Goal: Register for event/course

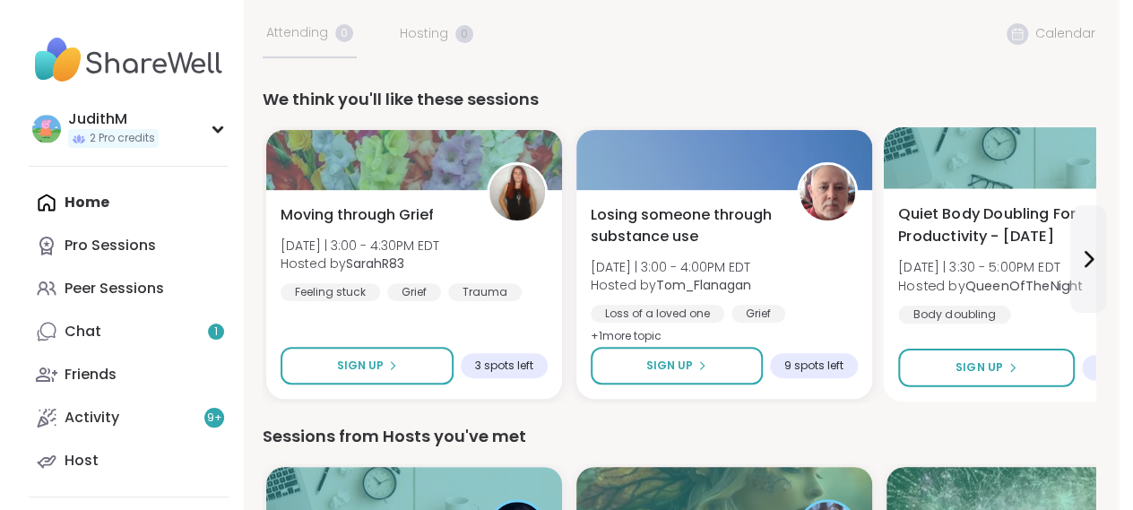
scroll to position [165, 0]
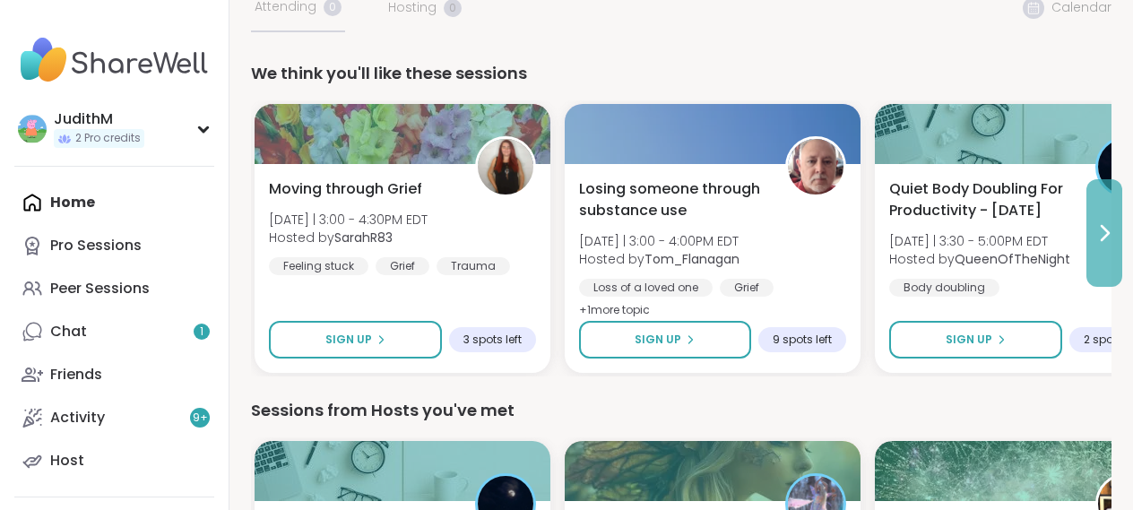
click at [1095, 230] on icon at bounding box center [1105, 233] width 22 height 22
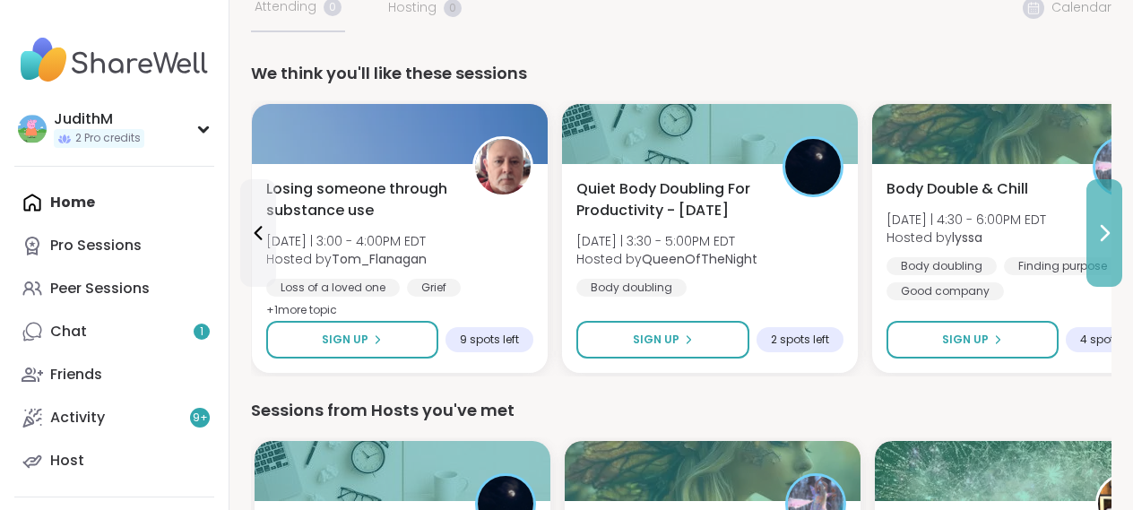
click at [1095, 230] on icon at bounding box center [1105, 233] width 22 height 22
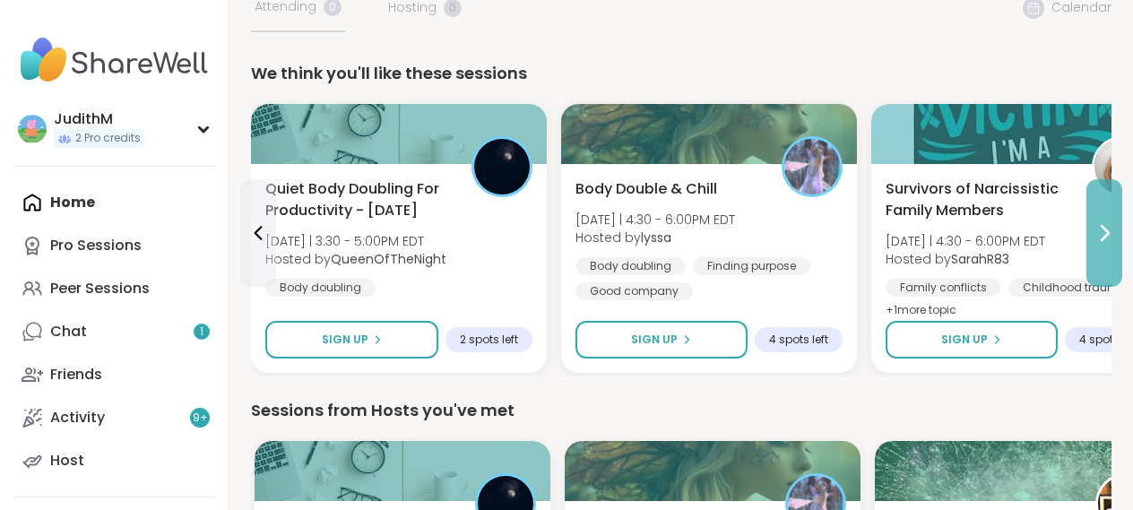
click at [1094, 230] on icon at bounding box center [1105, 233] width 22 height 22
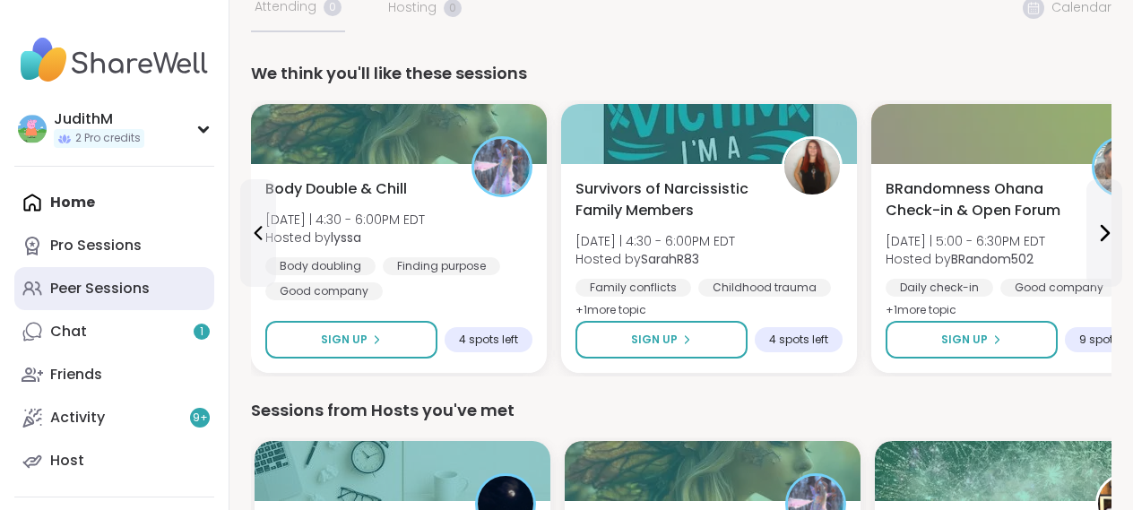
click at [91, 293] on div "Peer Sessions" at bounding box center [100, 289] width 100 height 20
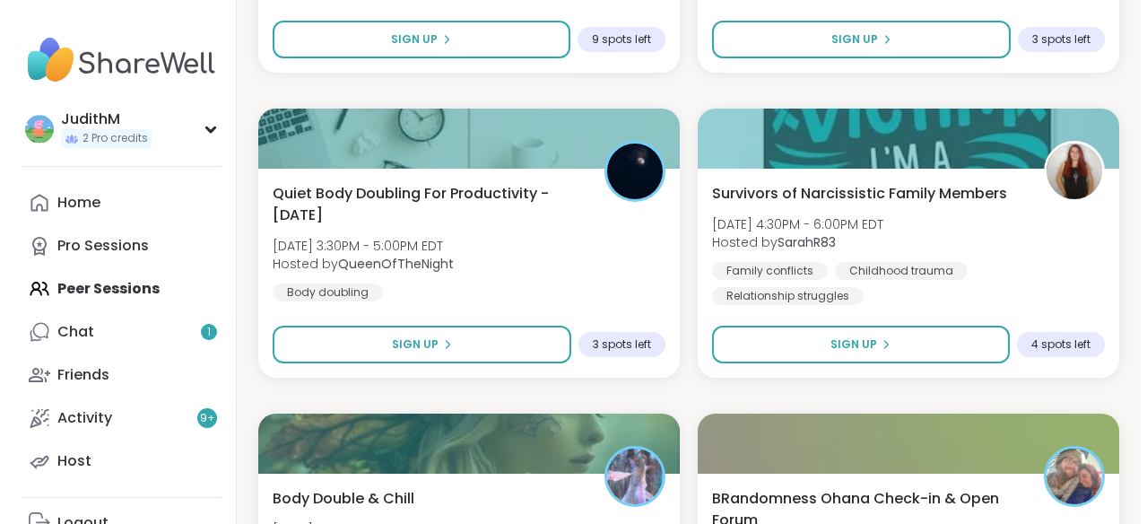
scroll to position [1156, 0]
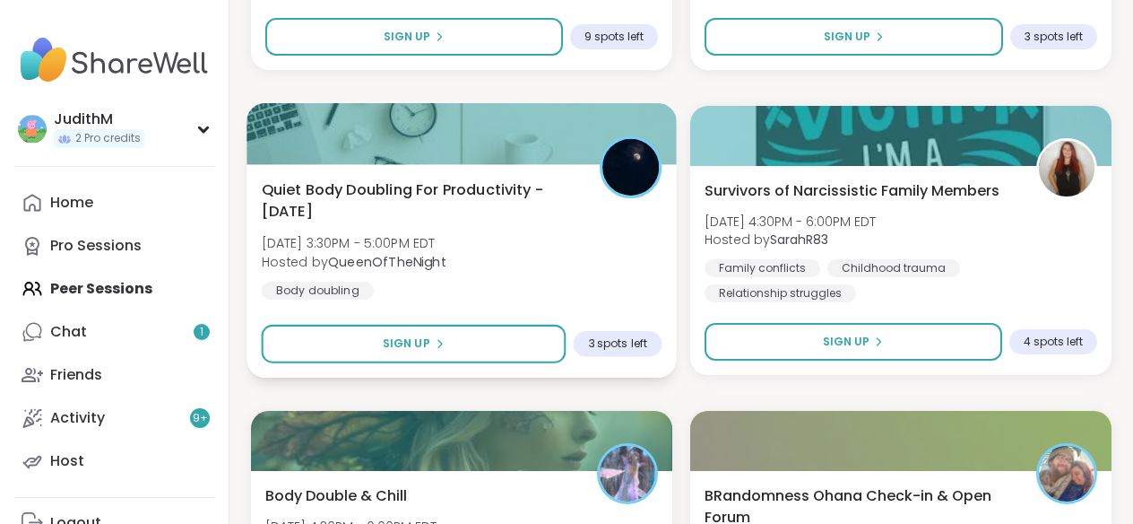
click at [331, 242] on span "[DATE] 3:30PM - 5:00PM EDT" at bounding box center [354, 243] width 185 height 18
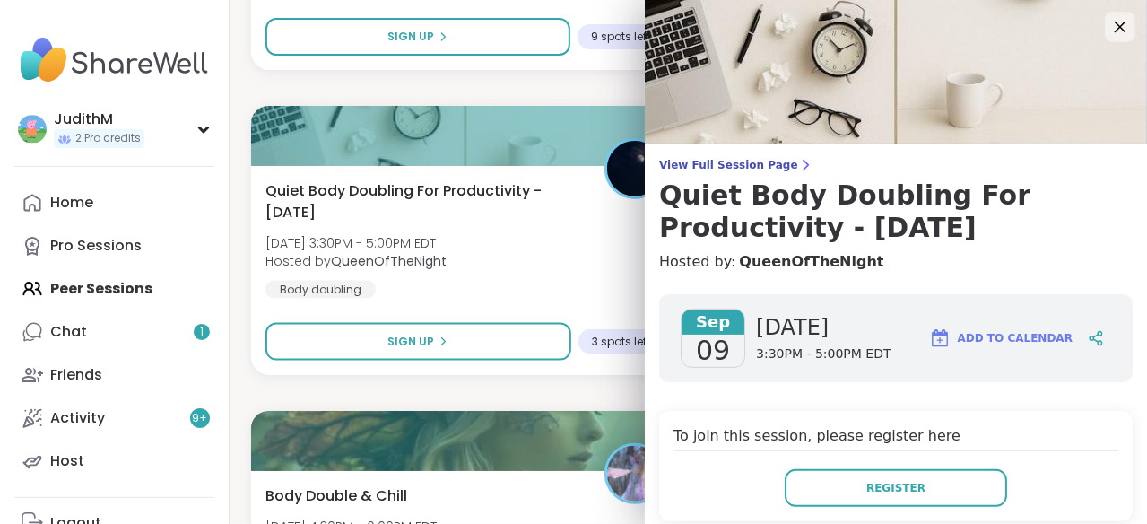
click at [1104, 23] on icon at bounding box center [1119, 26] width 22 height 22
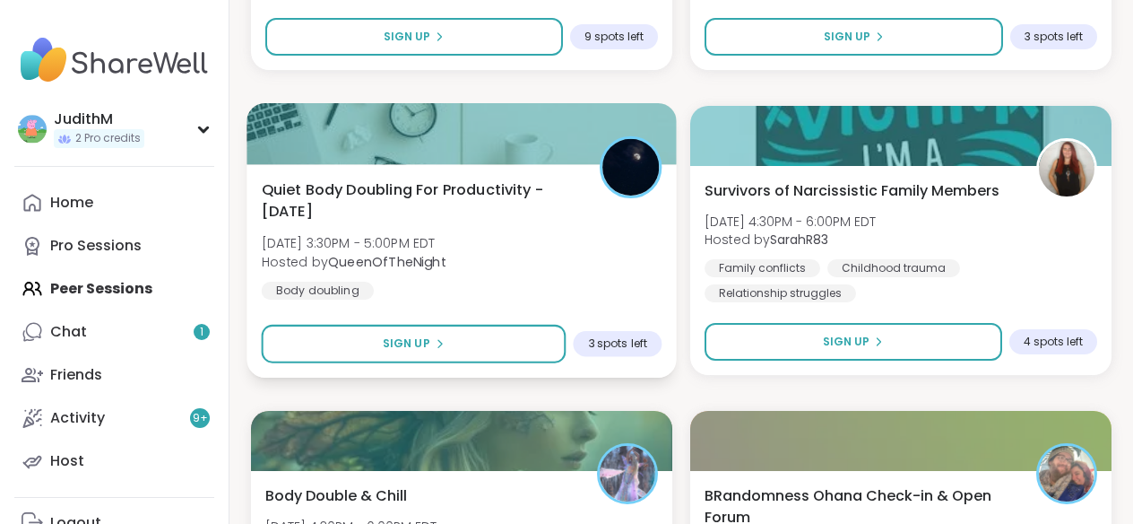
click at [375, 192] on span "Quiet Body Doubling For Productivity - [DATE]" at bounding box center [421, 200] width 318 height 44
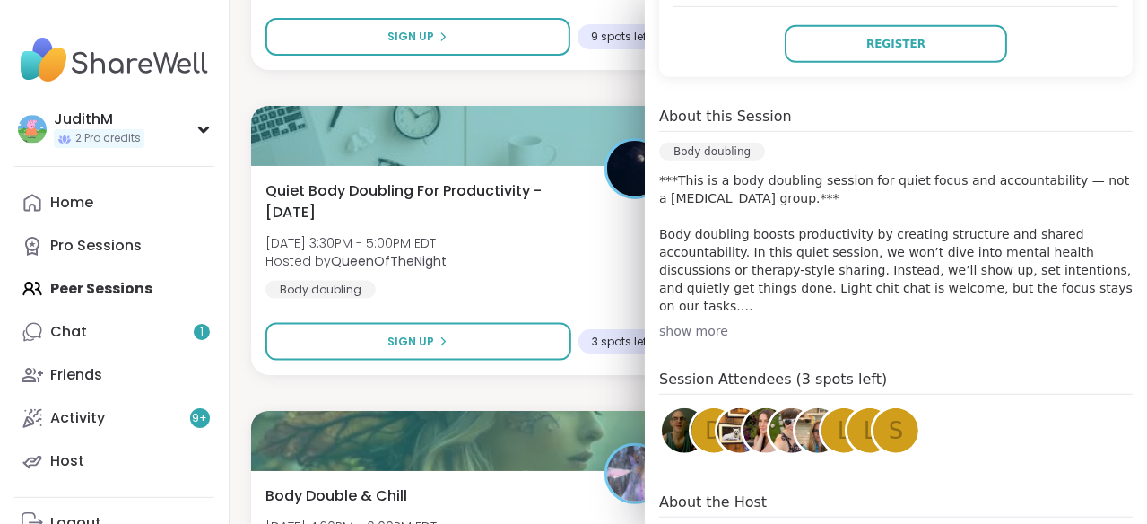
scroll to position [445, 0]
click at [669, 423] on img at bounding box center [684, 429] width 45 height 45
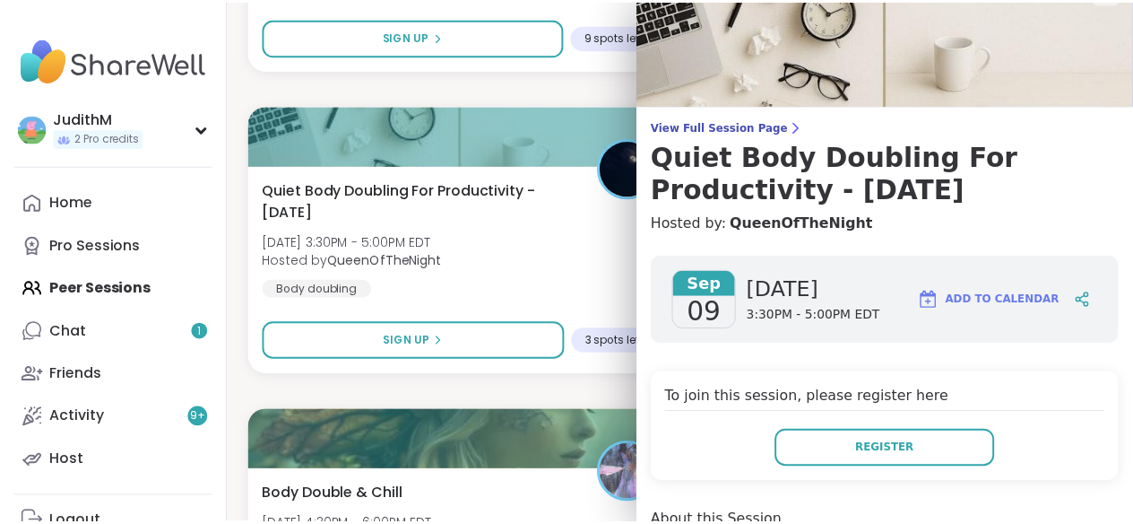
scroll to position [0, 0]
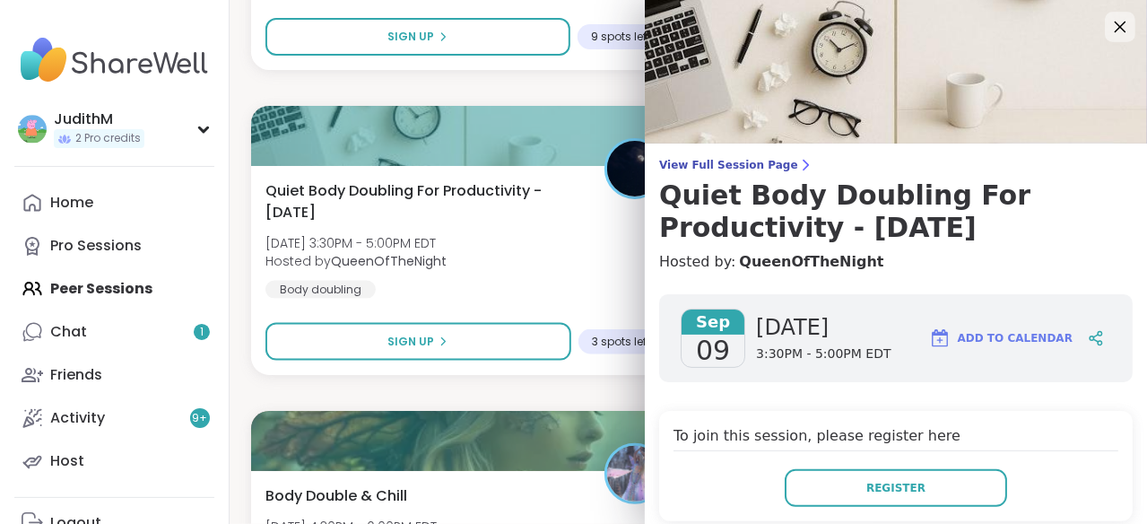
click at [1104, 28] on icon at bounding box center [1119, 26] width 22 height 22
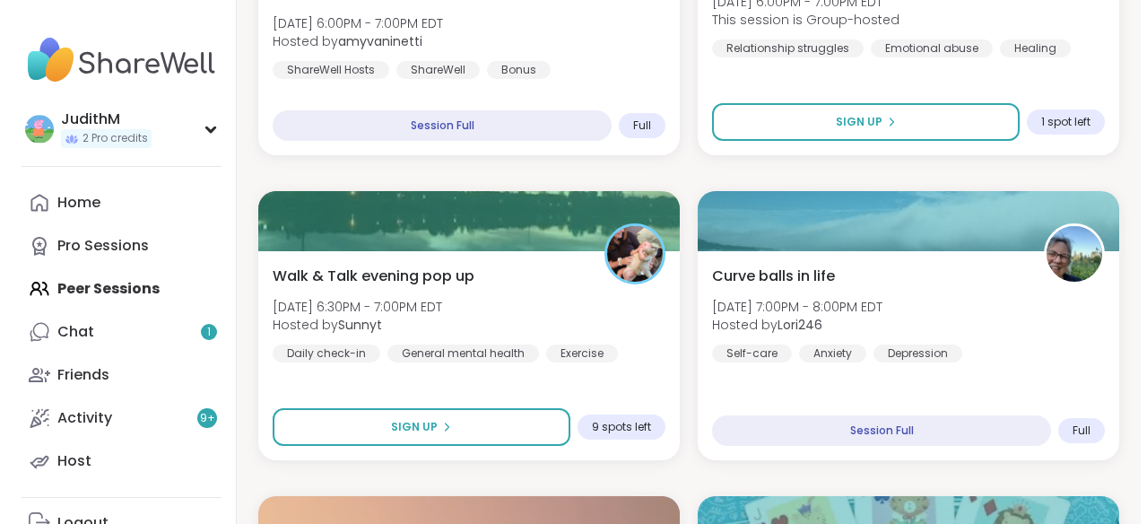
scroll to position [1987, 0]
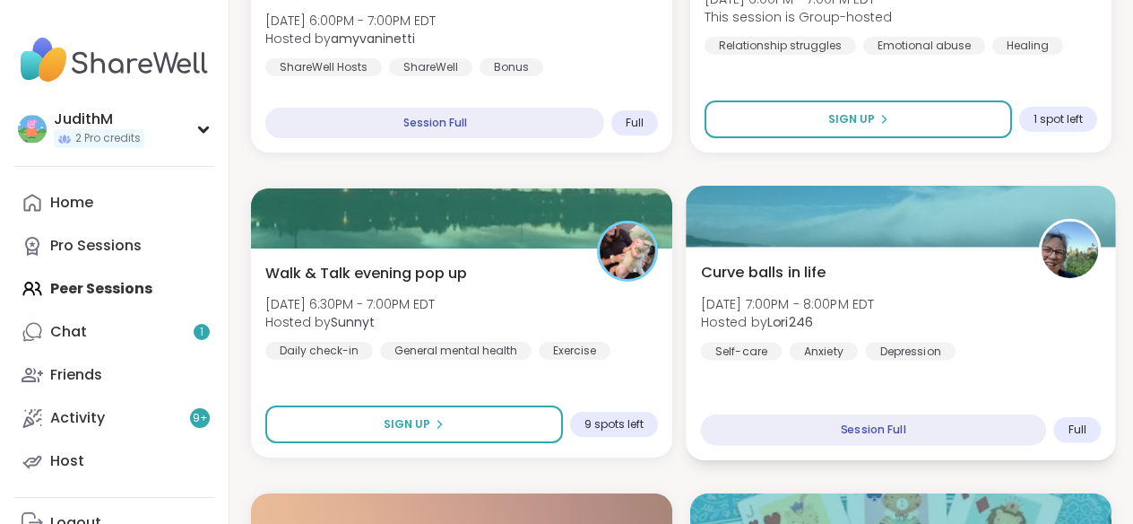
click at [748, 273] on span "Curve balls in life" at bounding box center [764, 272] width 126 height 22
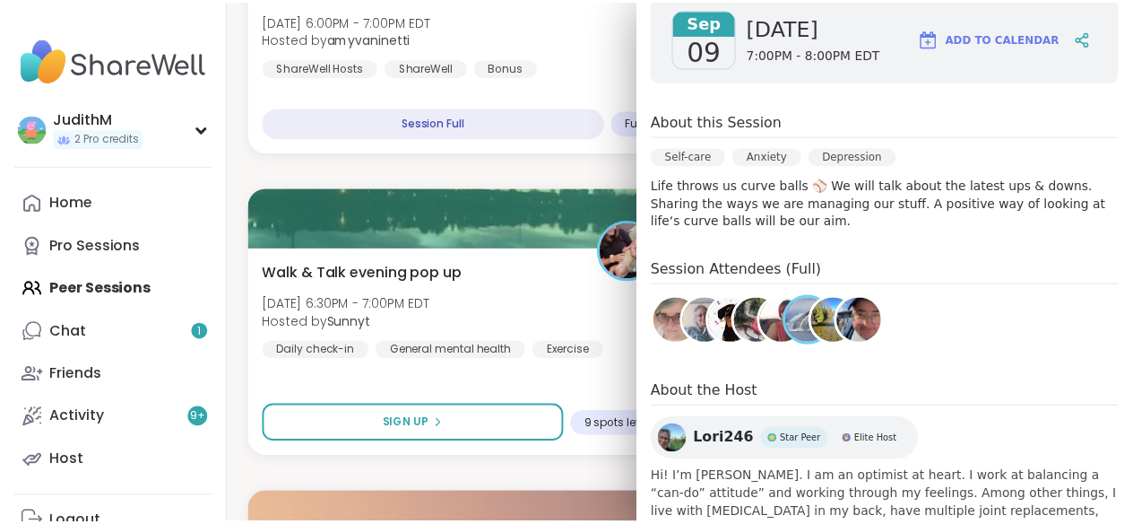
scroll to position [0, 0]
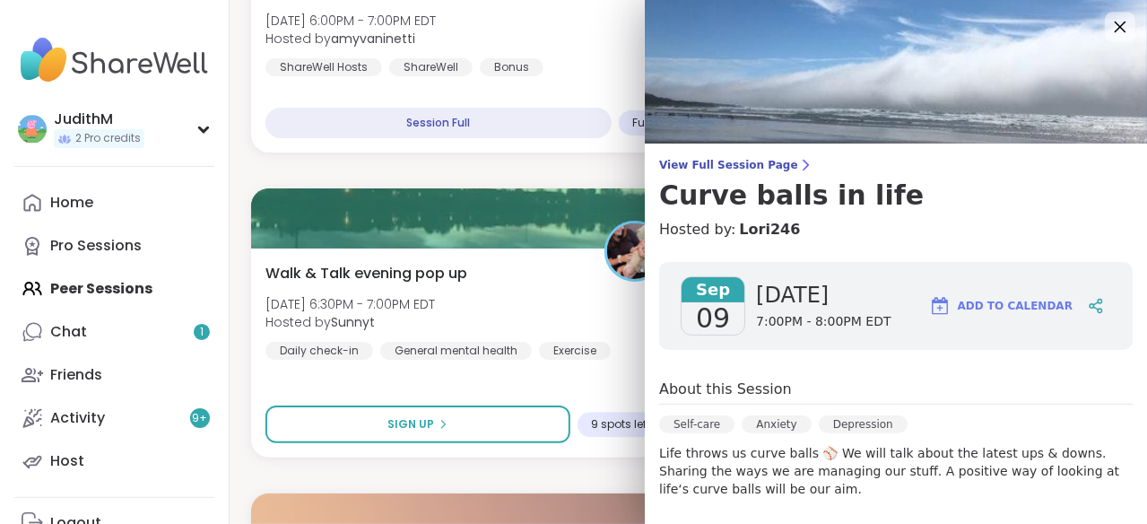
click at [1104, 30] on icon at bounding box center [1120, 28] width 12 height 12
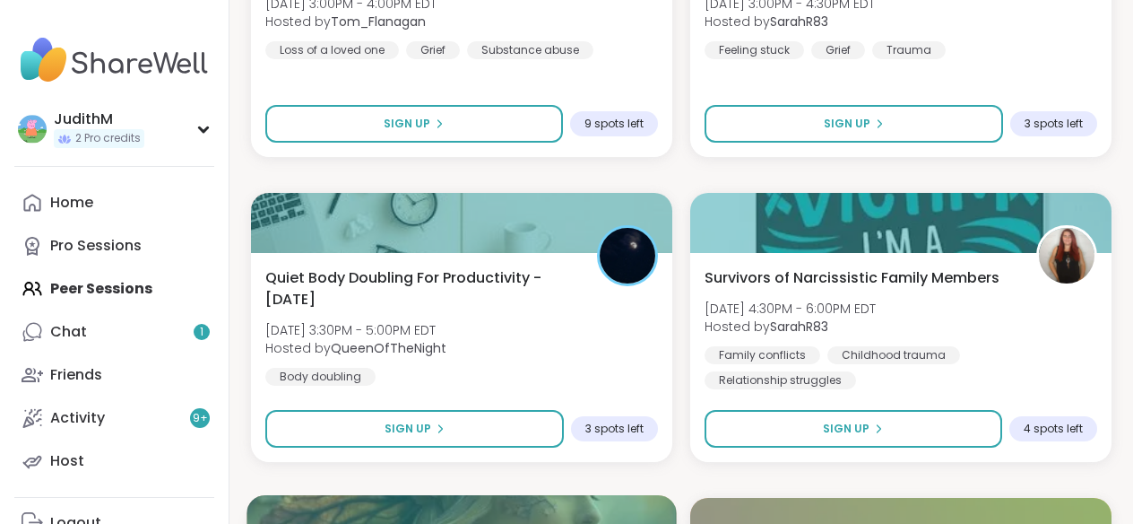
scroll to position [1117, 0]
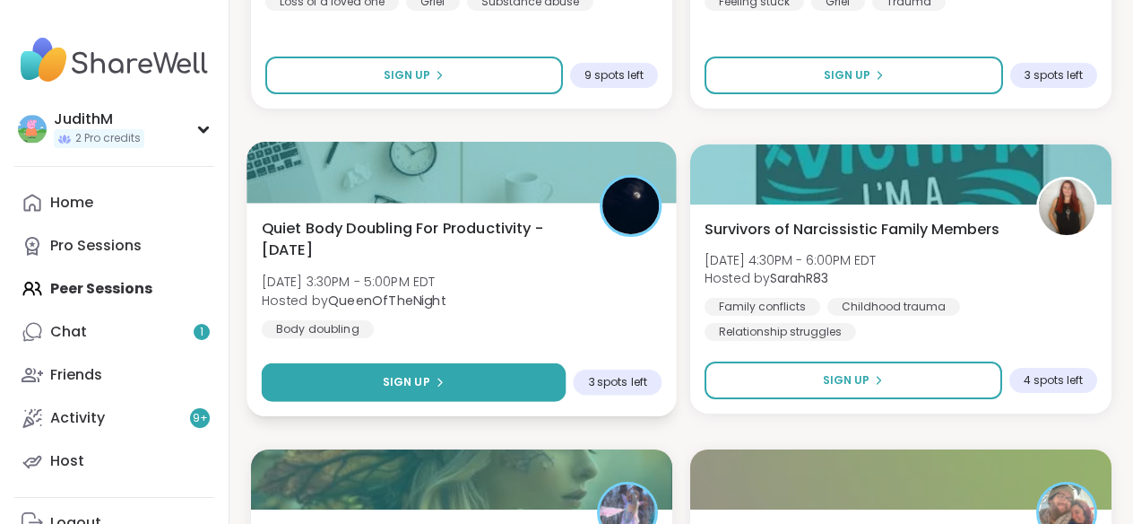
click at [400, 376] on span "Sign Up" at bounding box center [407, 382] width 48 height 16
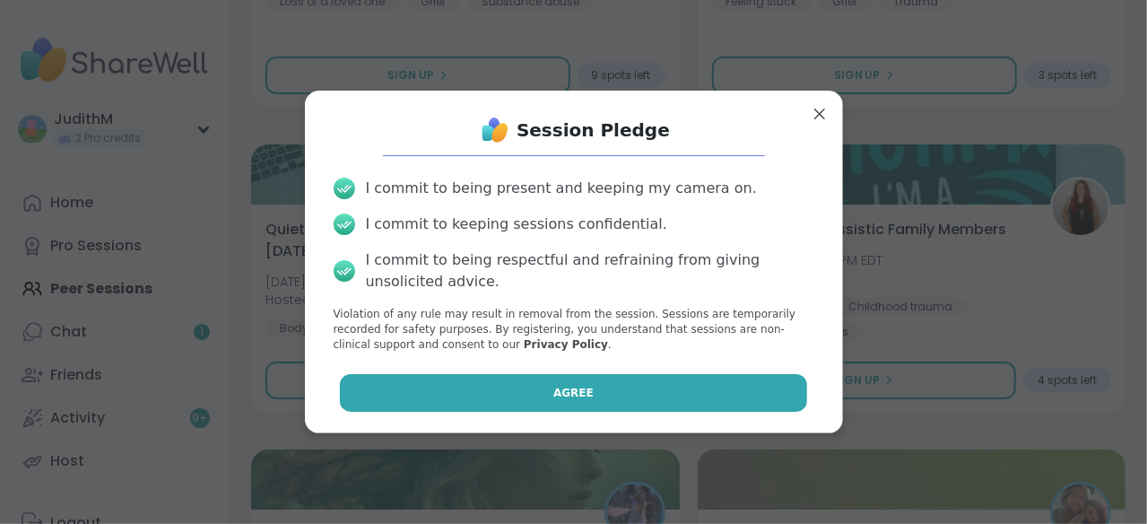
click at [526, 404] on button "Agree" at bounding box center [573, 393] width 467 height 38
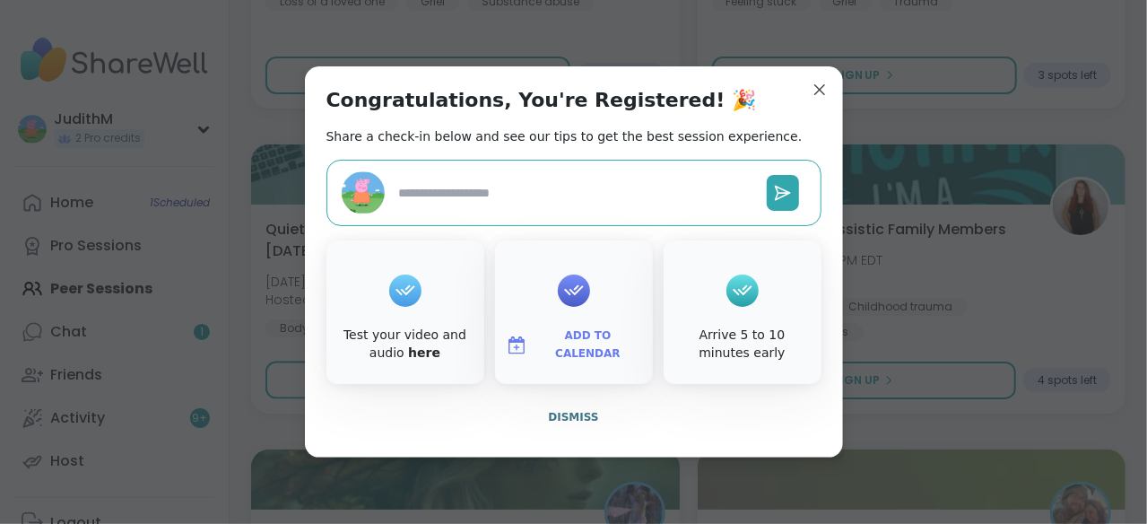
type textarea "*"
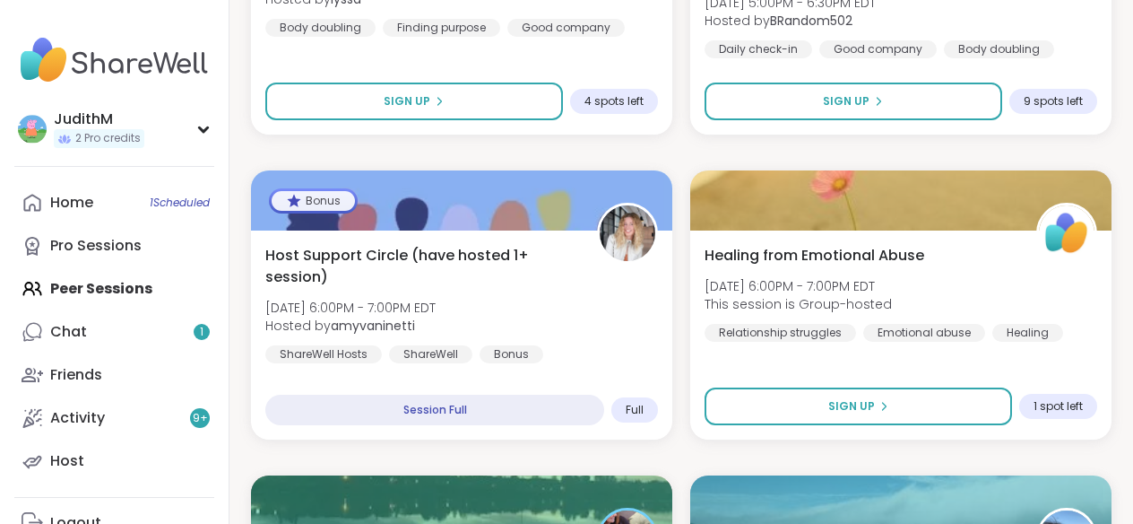
scroll to position [1701, 0]
